Goal: Use online tool/utility: Utilize a website feature to perform a specific function

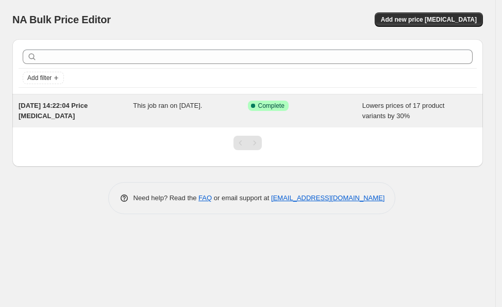
click at [196, 115] on div "This job ran on [DATE]." at bounding box center [190, 110] width 114 height 21
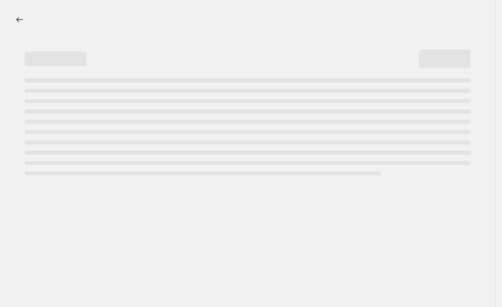
select select "percentage"
